Goal: Information Seeking & Learning: Find specific fact

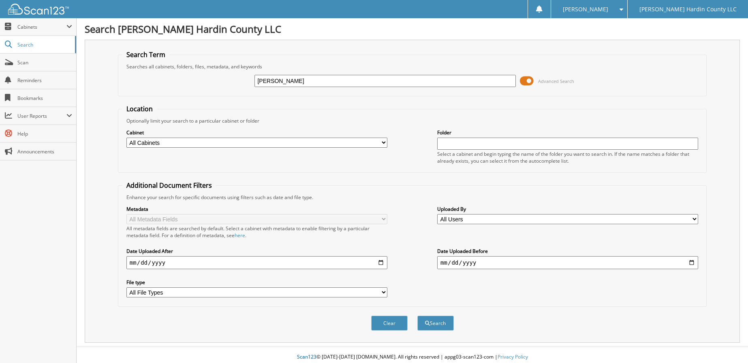
type input "[PERSON_NAME]"
drag, startPoint x: 596, startPoint y: 301, endPoint x: 574, endPoint y: 297, distance: 22.7
click at [596, 301] on div "Metadata All Metadata Fields All metadata fields are searched by default. Selec…" at bounding box center [412, 252] width 580 height 102
click at [379, 263] on input "date" at bounding box center [256, 262] width 261 height 13
type input "[DATE]"
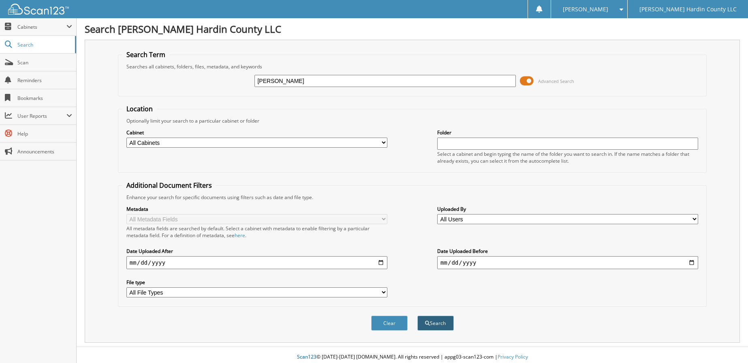
click at [432, 324] on button "Search" at bounding box center [435, 323] width 36 height 15
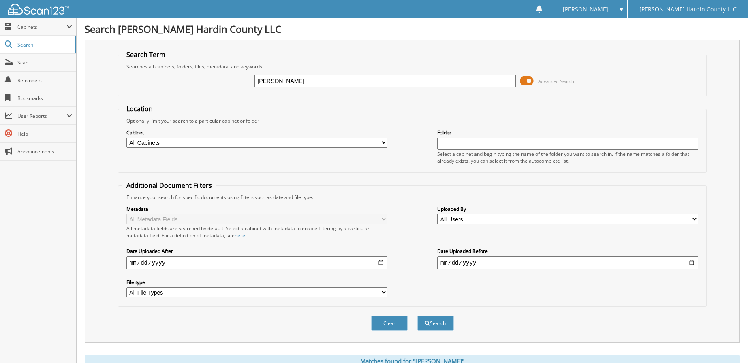
click at [524, 79] on span at bounding box center [527, 81] width 14 height 12
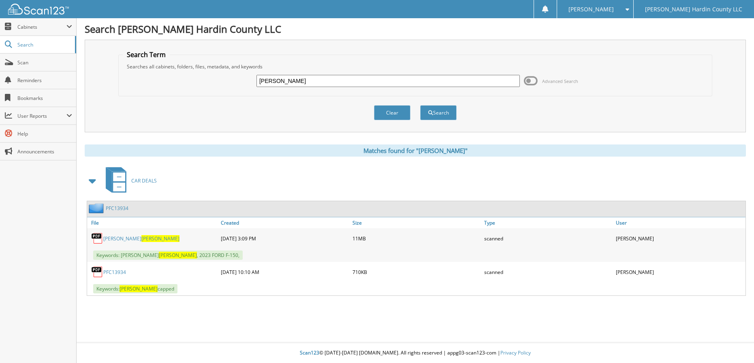
click at [152, 238] on span "HARRIS" at bounding box center [160, 238] width 38 height 7
